Goal: Task Accomplishment & Management: Manage account settings

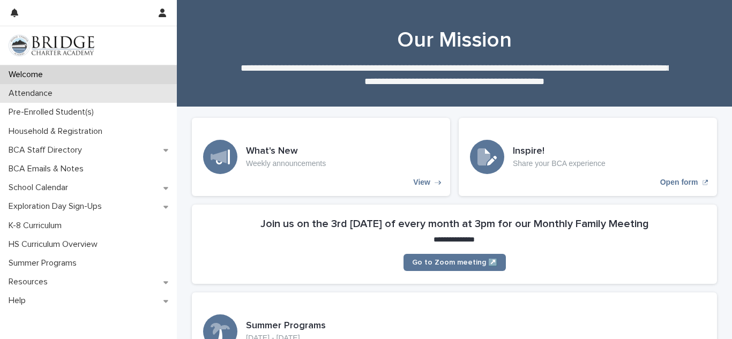
click at [42, 94] on p "Attendance" at bounding box center [32, 93] width 57 height 10
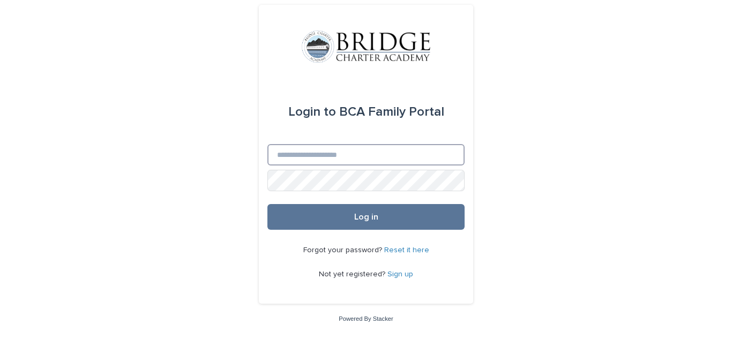
click at [276, 161] on input "Email" at bounding box center [365, 154] width 197 height 21
type input "**********"
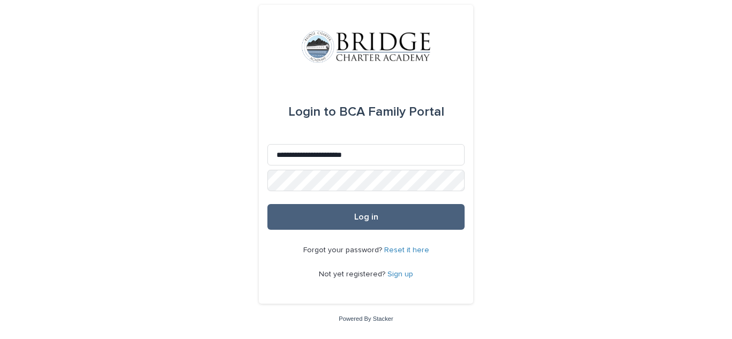
click at [373, 217] on span "Log in" at bounding box center [366, 217] width 24 height 9
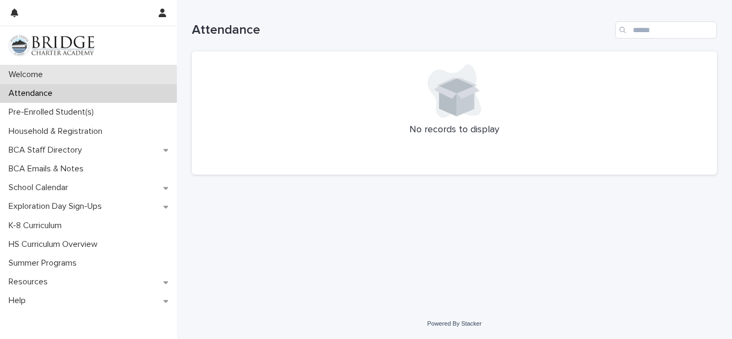
click at [43, 77] on p "Welcome" at bounding box center [27, 75] width 47 height 10
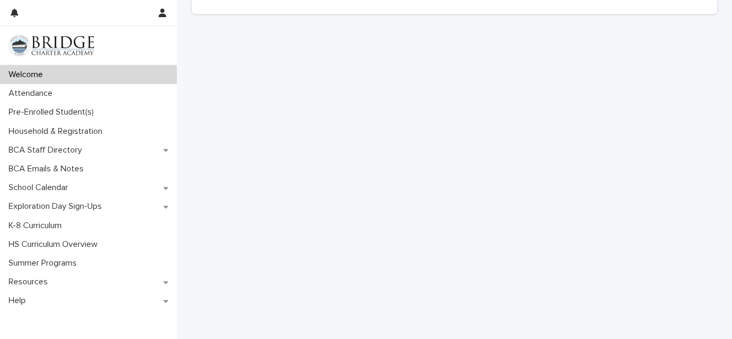
scroll to position [570, 0]
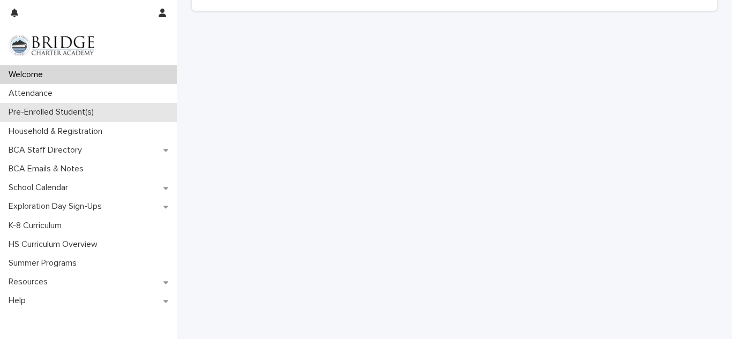
click at [79, 110] on p "Pre-Enrolled Student(s)" at bounding box center [53, 112] width 98 height 10
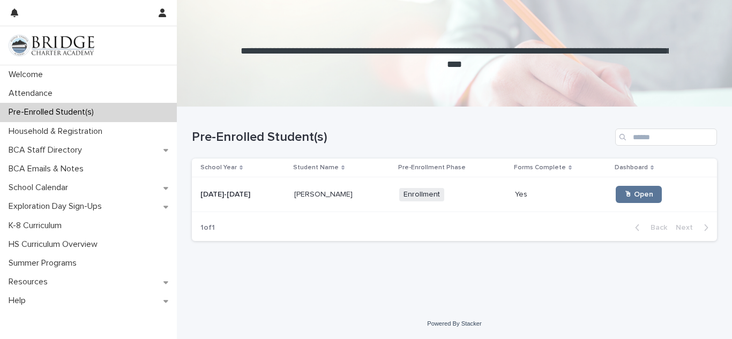
click at [301, 195] on p "[PERSON_NAME]" at bounding box center [324, 193] width 61 height 11
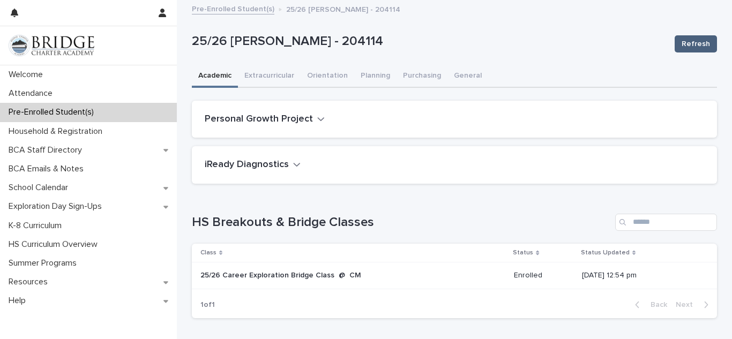
click at [703, 43] on span "Refresh" at bounding box center [696, 44] width 28 height 11
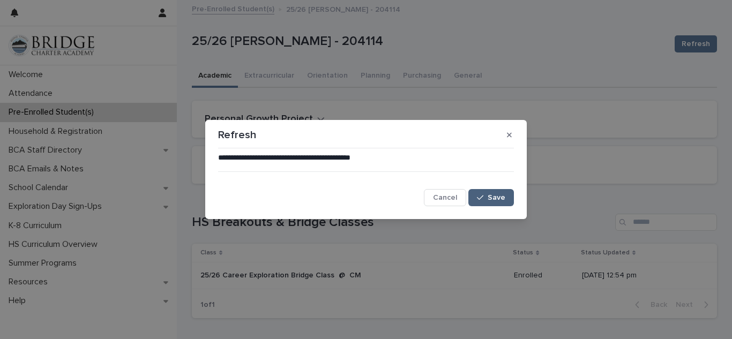
click at [500, 199] on span "Save" at bounding box center [497, 198] width 18 height 8
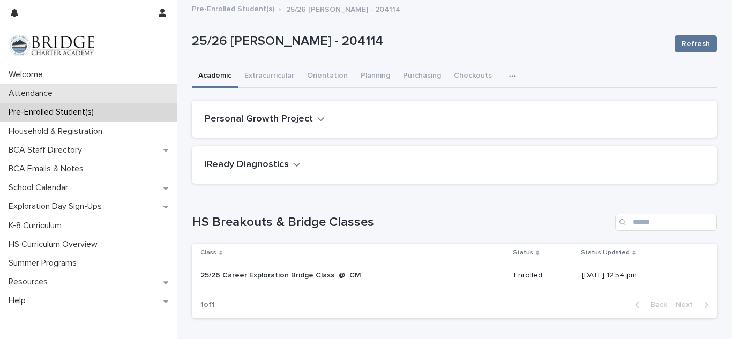
click at [50, 92] on p "Attendance" at bounding box center [32, 93] width 57 height 10
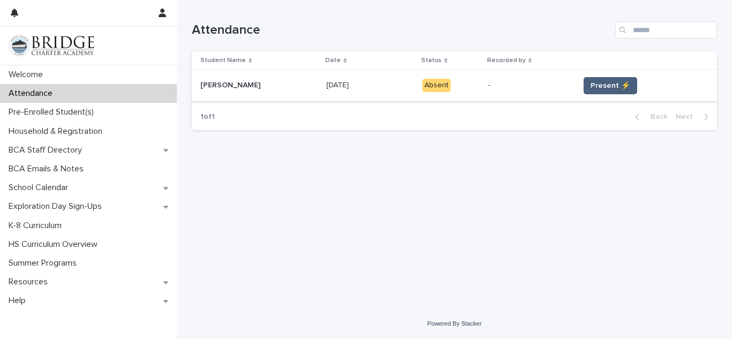
click at [591, 82] on span "Present ⚡" at bounding box center [611, 85] width 40 height 11
click at [596, 87] on span "Present ⚡" at bounding box center [611, 85] width 40 height 11
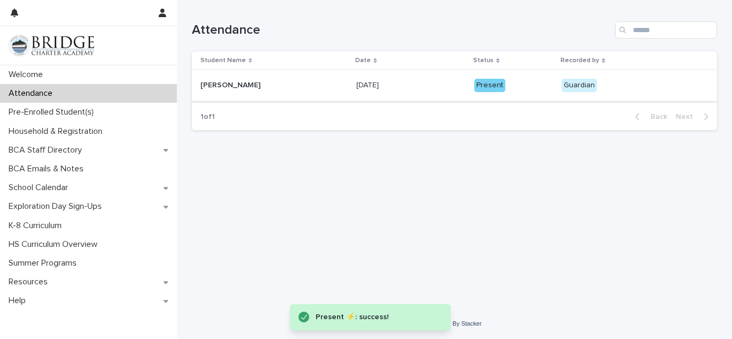
click at [606, 146] on div "Loading... Saving… Loading... Saving… Attendance Student Name Date Status Recor…" at bounding box center [454, 141] width 536 height 282
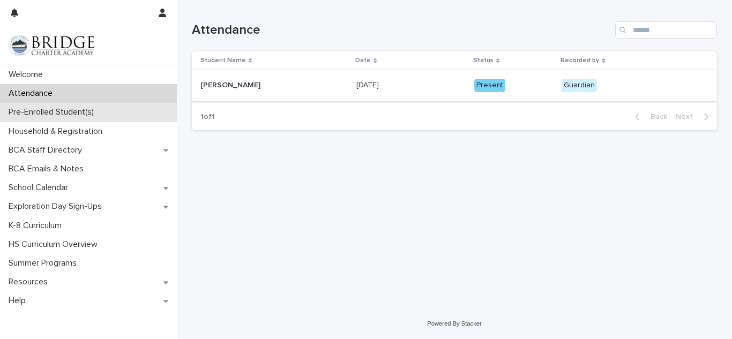
click at [41, 114] on p "Pre-Enrolled Student(s)" at bounding box center [53, 112] width 98 height 10
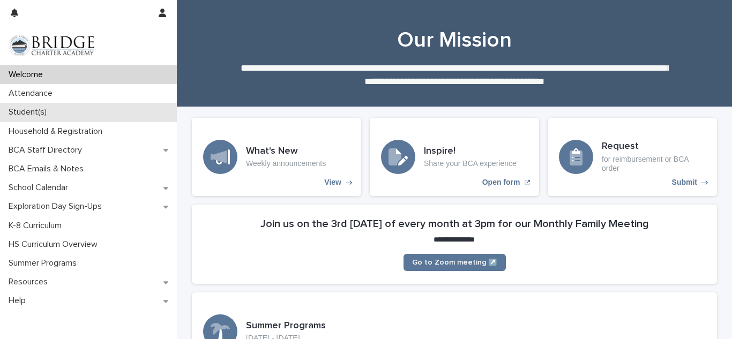
click at [30, 113] on p "Student(s)" at bounding box center [29, 112] width 51 height 10
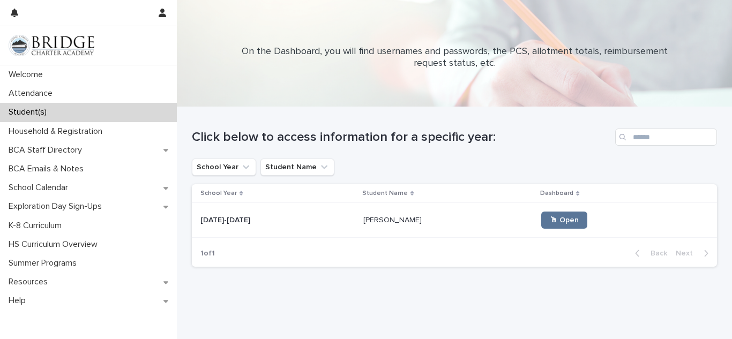
click at [363, 218] on p "[PERSON_NAME]" at bounding box center [393, 219] width 61 height 11
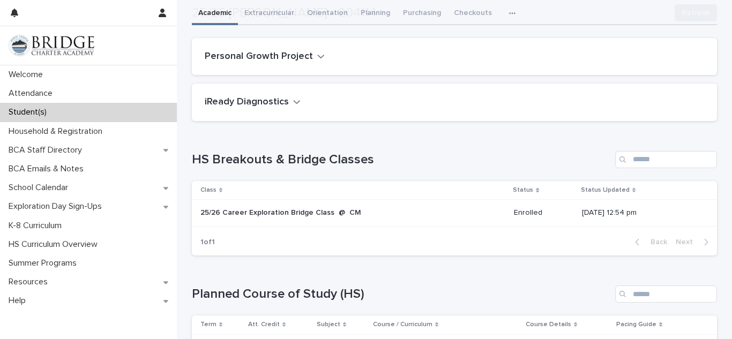
scroll to position [66, 0]
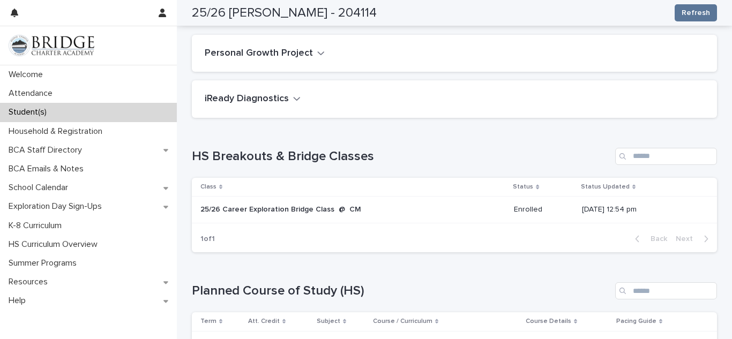
click at [330, 171] on div "HS Breakouts & Bridge Classes Class Status Status Updated 25/26 Career Explorat…" at bounding box center [454, 200] width 525 height 105
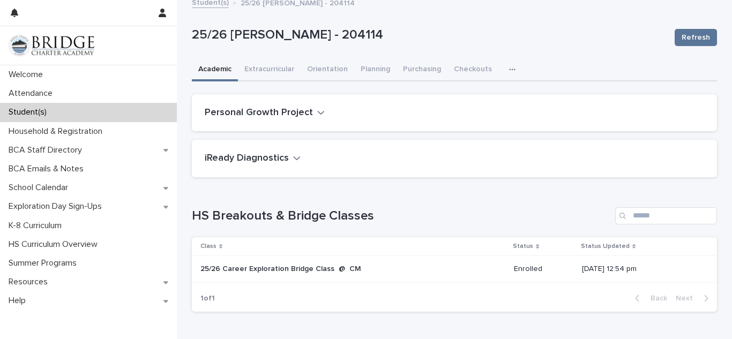
scroll to position [0, 0]
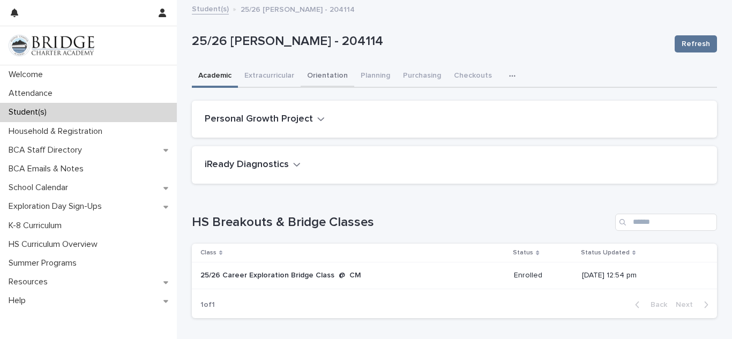
click at [331, 83] on button "Orientation" at bounding box center [328, 76] width 54 height 23
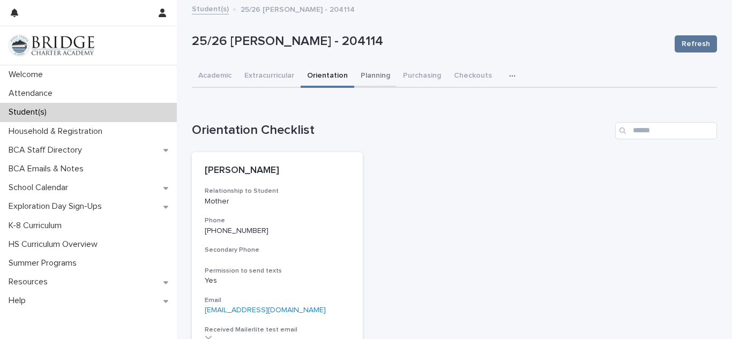
click at [375, 70] on button "Planning" at bounding box center [375, 76] width 42 height 23
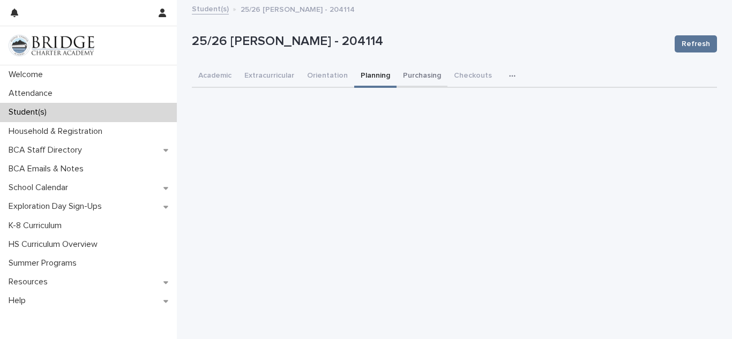
click at [423, 76] on button "Purchasing" at bounding box center [422, 76] width 51 height 23
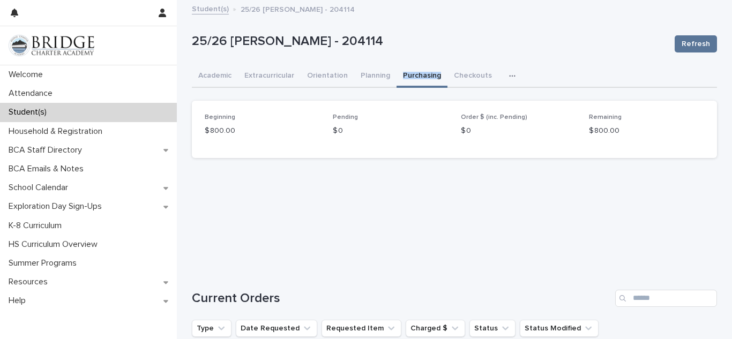
click at [509, 74] on icon "button" at bounding box center [512, 76] width 6 height 8
click at [483, 100] on span "Attendance" at bounding box center [467, 104] width 40 height 8
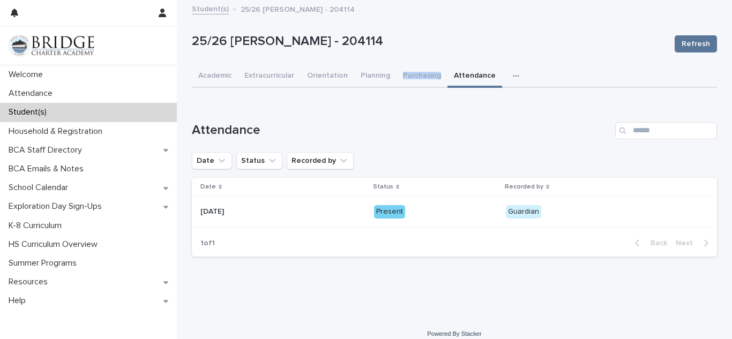
click at [513, 76] on div "button" at bounding box center [518, 76] width 11 height 8
click at [466, 122] on span "General" at bounding box center [465, 120] width 28 height 8
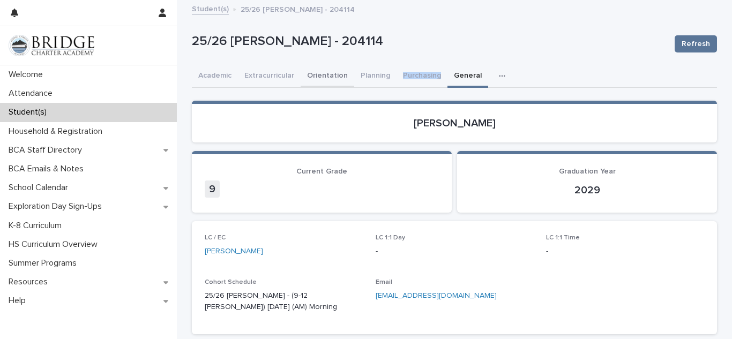
click at [320, 77] on button "Orientation" at bounding box center [328, 76] width 54 height 23
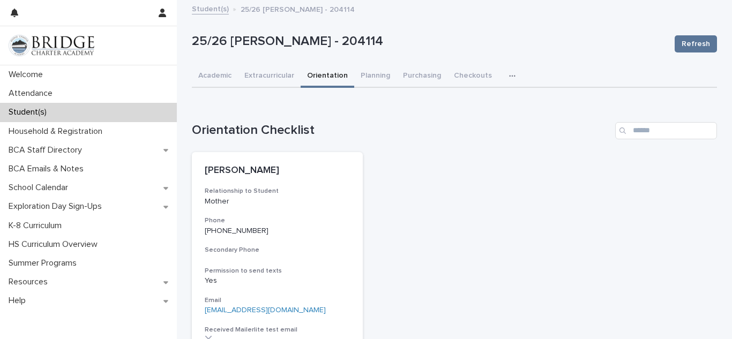
click at [732, 238] on div "Loading... Saving… Loading... Saving… 25/26 Landis, Payton - 204114 Refresh 25/…" at bounding box center [454, 328] width 555 height 655
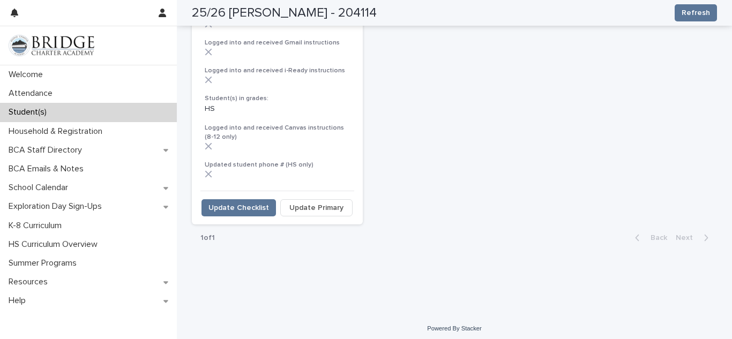
scroll to position [348, 0]
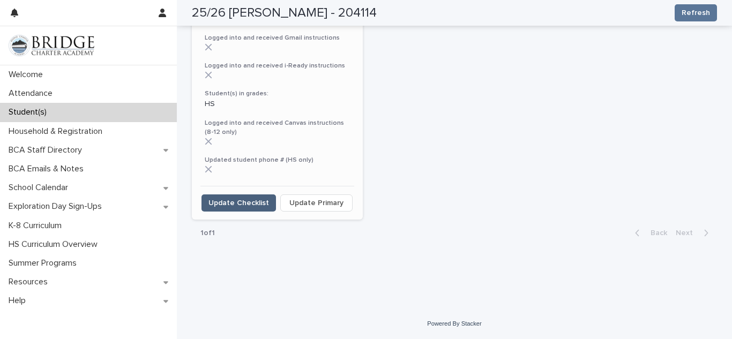
click at [229, 198] on span "Update Checklist" at bounding box center [238, 203] width 61 height 11
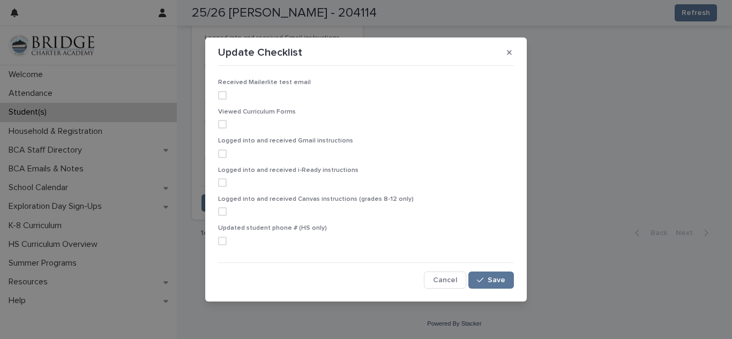
click at [221, 98] on span at bounding box center [222, 95] width 9 height 9
click at [223, 125] on span at bounding box center [222, 124] width 9 height 9
click at [227, 159] on div "Logged into and received Gmail instructions" at bounding box center [366, 151] width 296 height 29
click at [224, 155] on span at bounding box center [222, 154] width 9 height 9
click at [224, 186] on span at bounding box center [222, 182] width 9 height 9
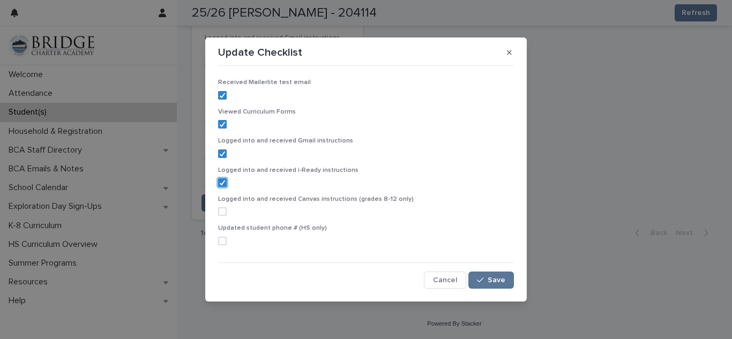
click at [223, 210] on span at bounding box center [222, 211] width 9 height 9
click at [222, 241] on span at bounding box center [222, 241] width 9 height 9
click at [507, 282] on button "Save" at bounding box center [491, 280] width 46 height 17
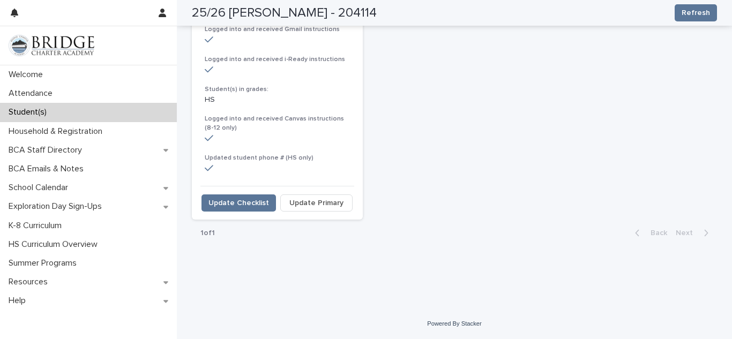
scroll to position [0, 0]
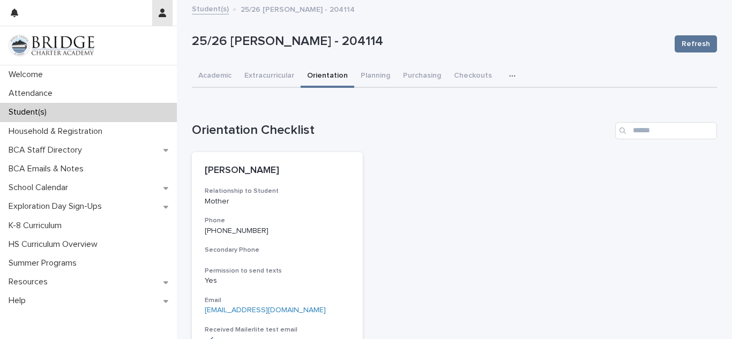
click at [160, 15] on icon "button" at bounding box center [163, 13] width 8 height 9
click at [117, 48] on p "Log Out" at bounding box center [132, 45] width 68 height 18
